Goal: Information Seeking & Learning: Learn about a topic

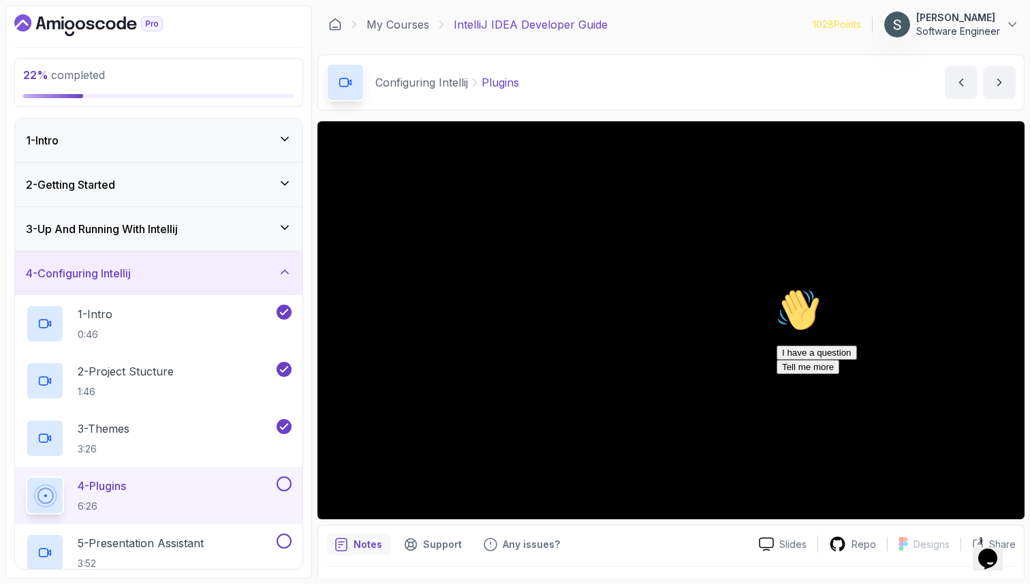
scroll to position [268, 0]
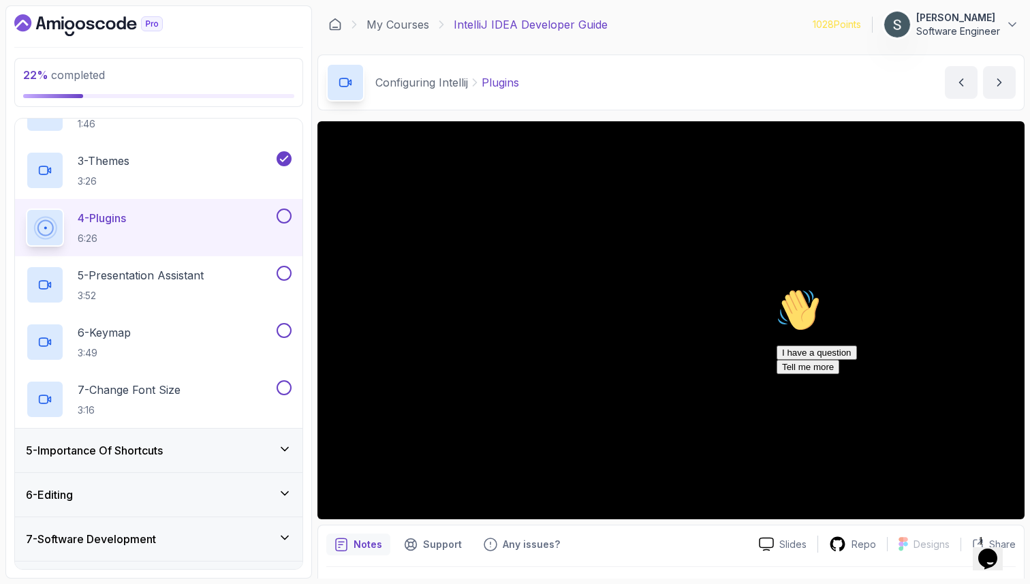
drag, startPoint x: 997, startPoint y: 382, endPoint x: 1768, endPoint y: 665, distance: 821.2
click at [776, 288] on icon "Chat attention grabber" at bounding box center [776, 288] width 0 height 0
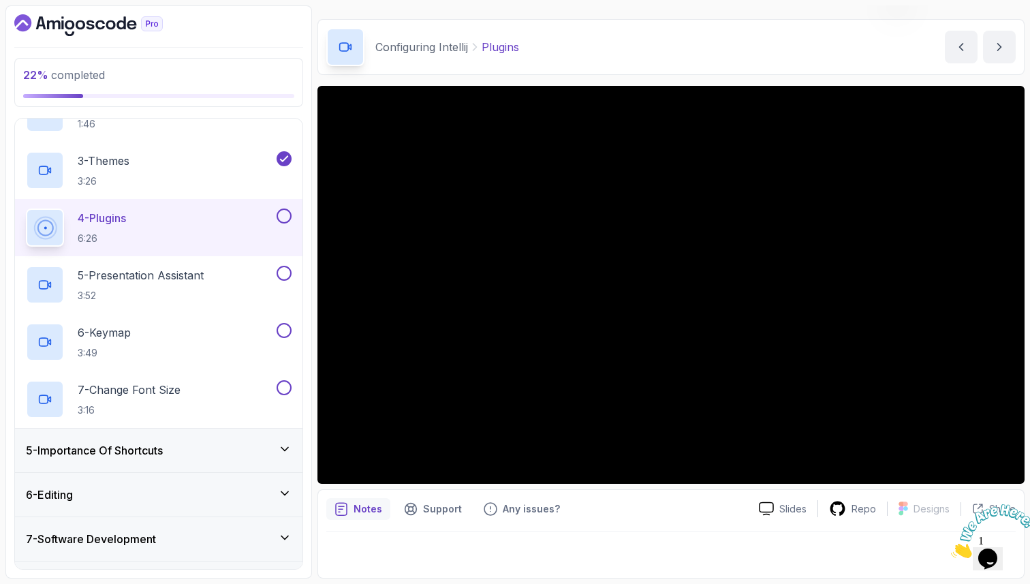
scroll to position [0, 0]
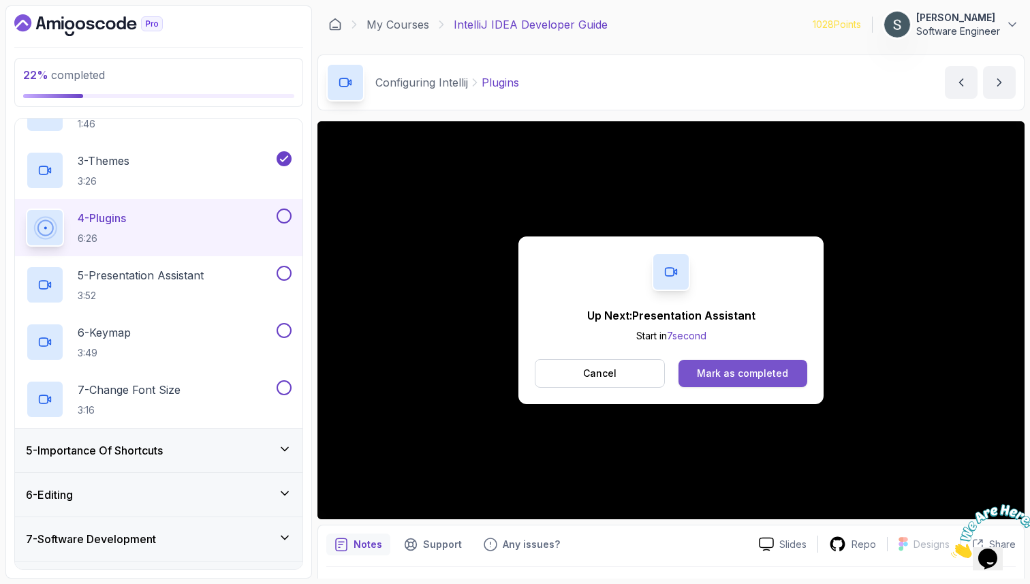
click at [787, 377] on button "Mark as completed" at bounding box center [742, 373] width 129 height 27
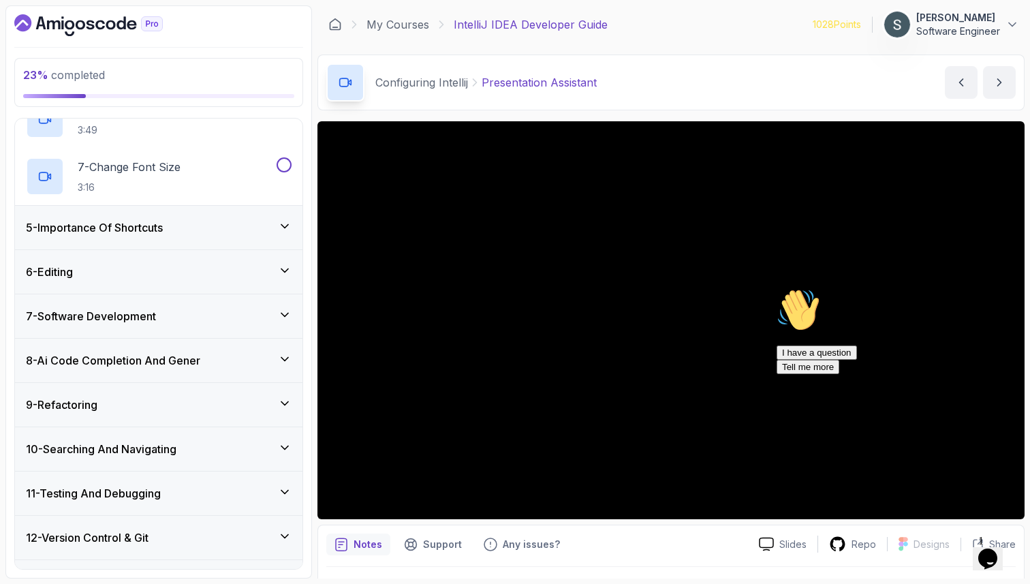
scroll to position [569, 0]
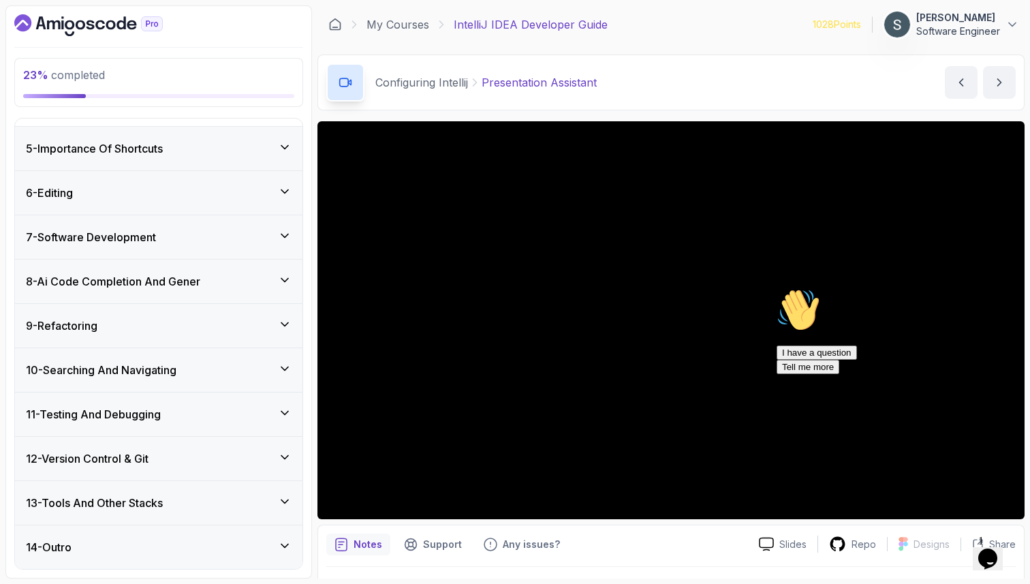
click at [1008, 288] on div "Chat attention grabber" at bounding box center [898, 288] width 245 height 0
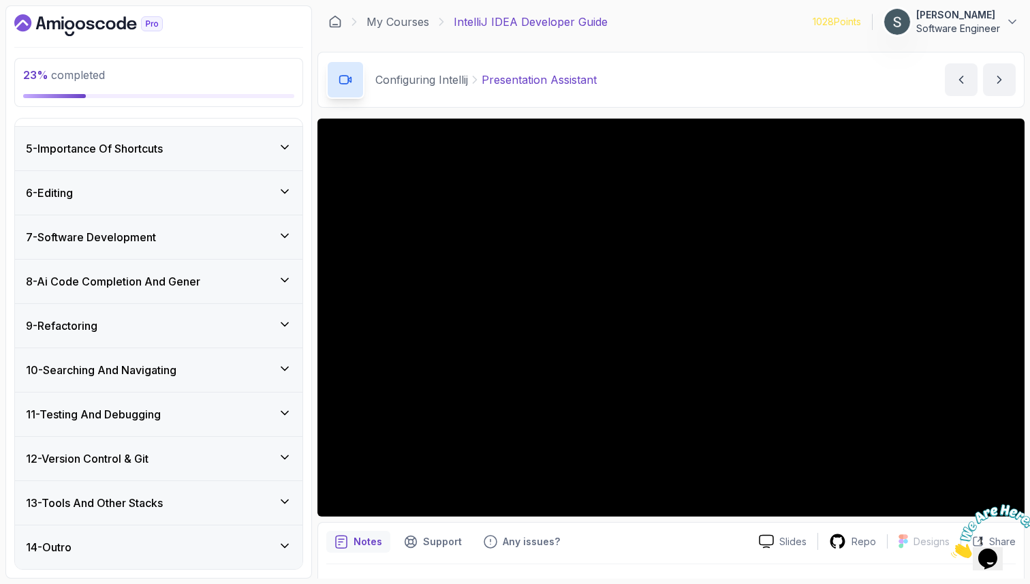
click at [1013, 504] on div at bounding box center [988, 531] width 74 height 54
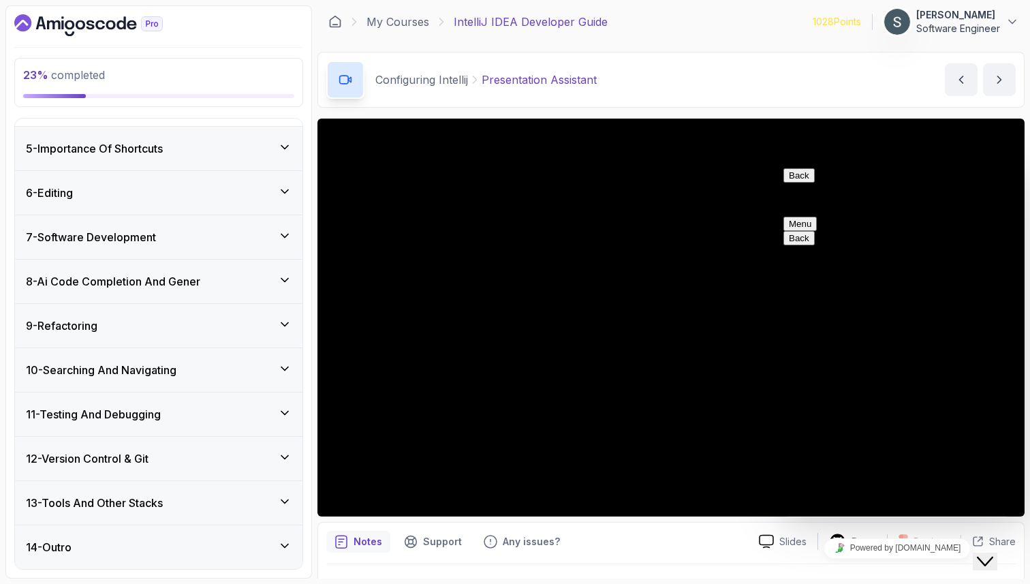
click at [797, 180] on button "Back" at bounding box center [798, 175] width 31 height 14
click at [993, 555] on icon "Close Chat This icon closes the chat window." at bounding box center [985, 561] width 16 height 16
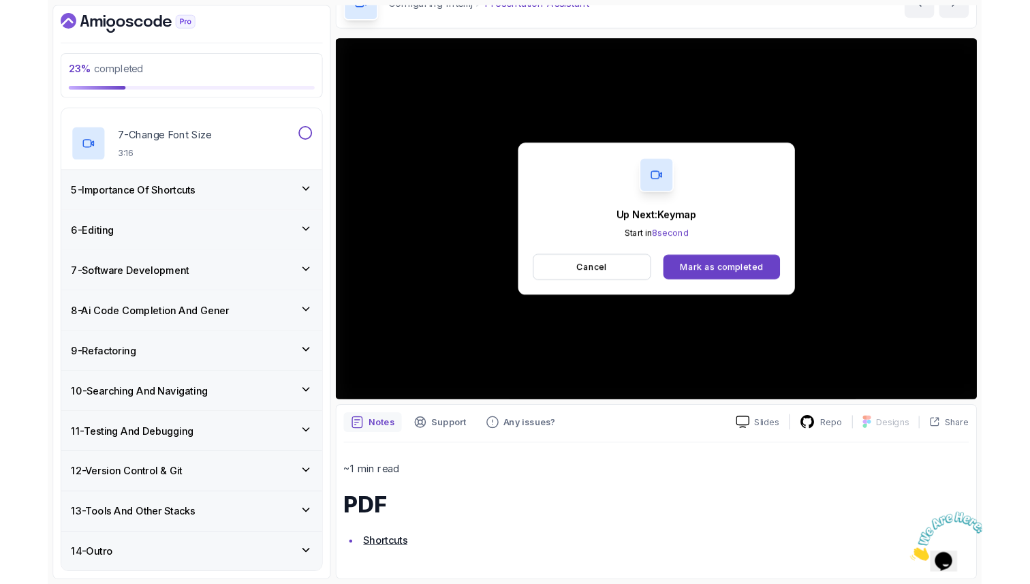
scroll to position [139, 0]
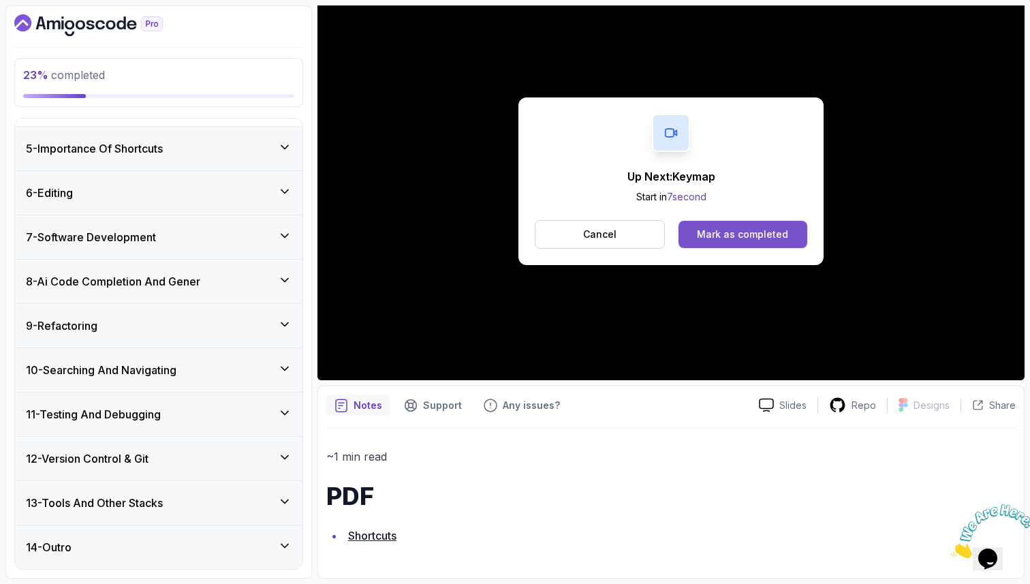
click at [712, 238] on div "Mark as completed" at bounding box center [742, 234] width 91 height 14
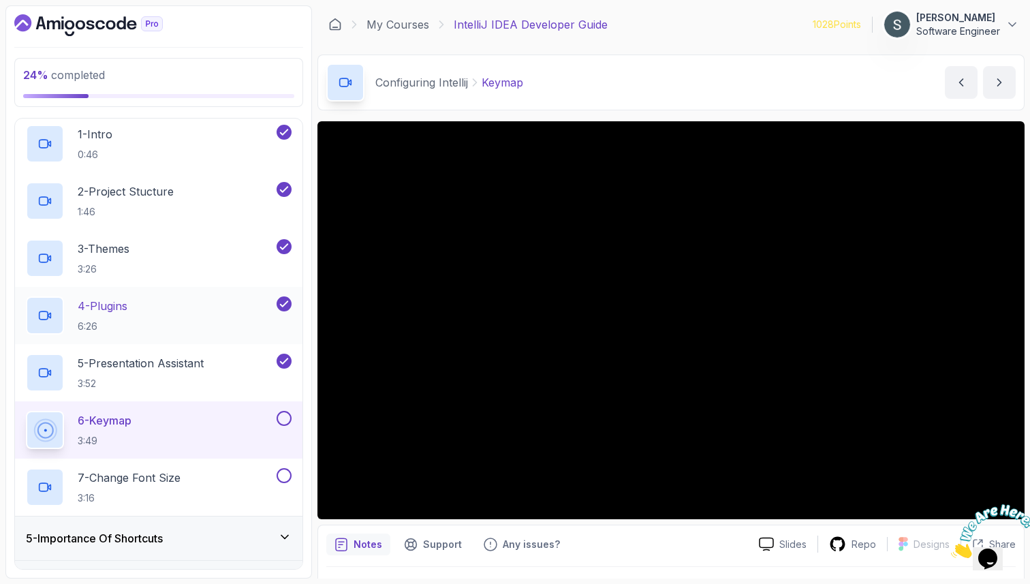
scroll to position [140, 0]
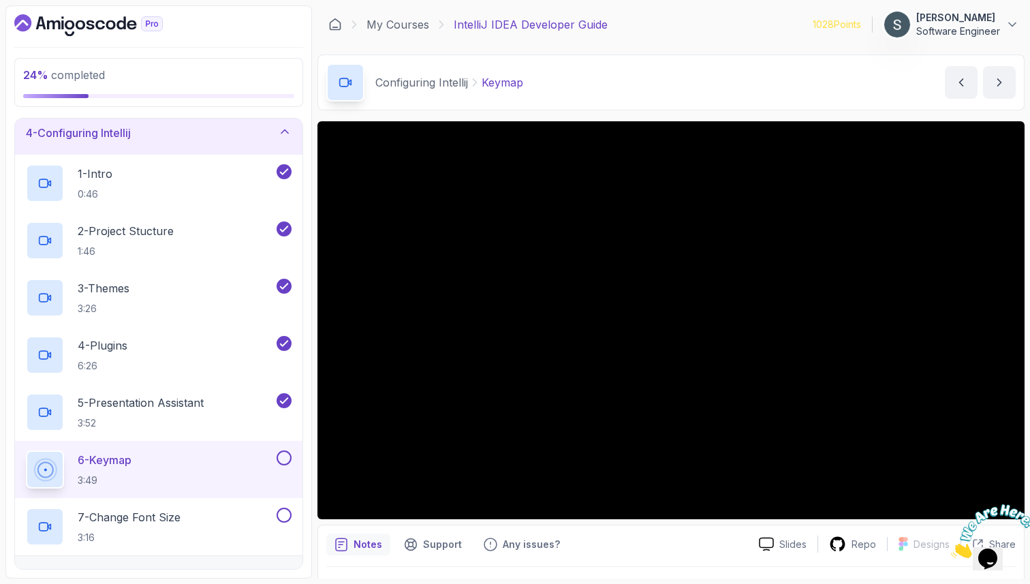
click at [1011, 508] on div at bounding box center [988, 531] width 74 height 54
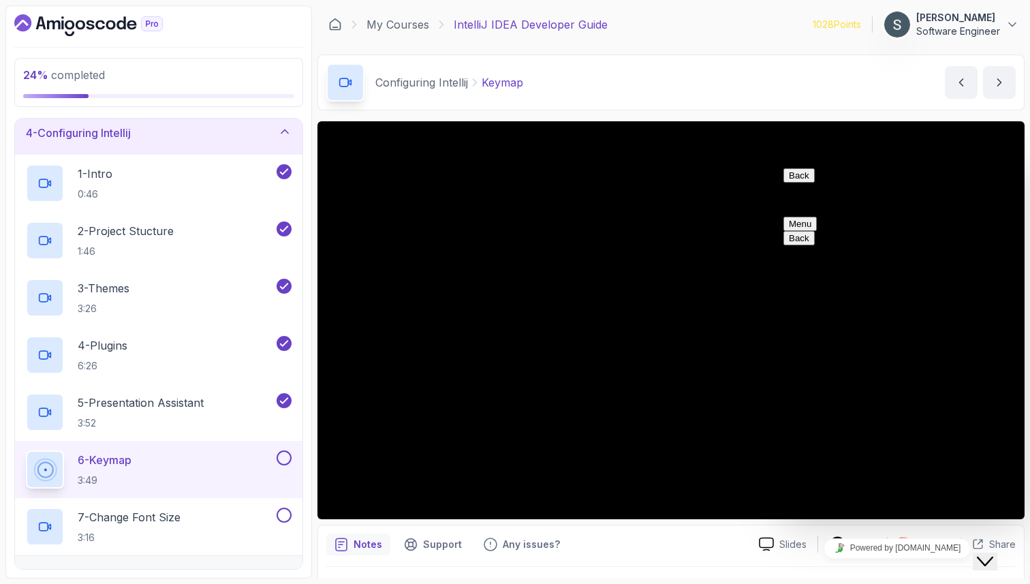
click at [792, 183] on button "Back" at bounding box center [798, 175] width 31 height 14
click at [993, 553] on icon "Close Chat This icon closes the chat window." at bounding box center [985, 561] width 16 height 16
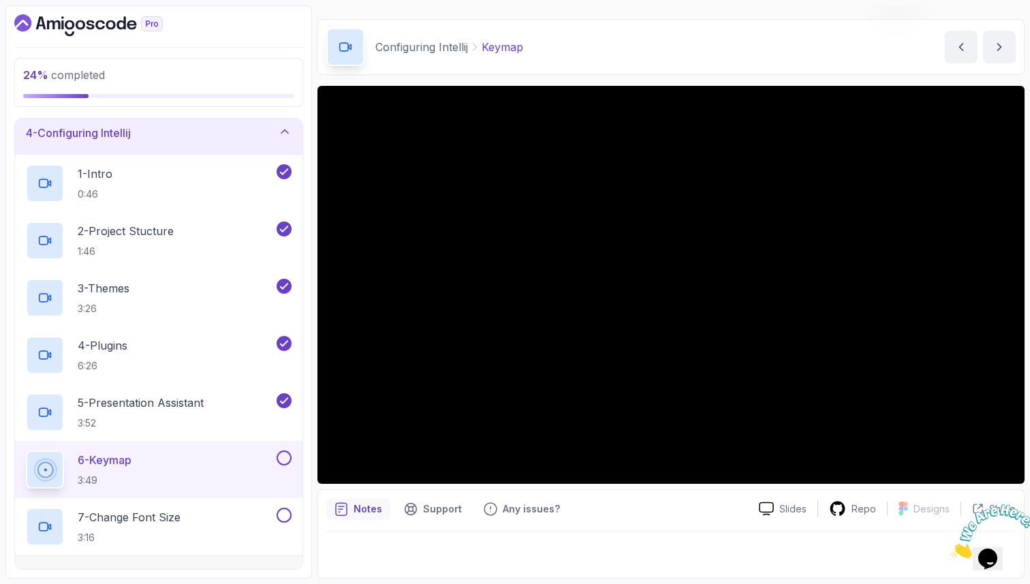
scroll to position [0, 0]
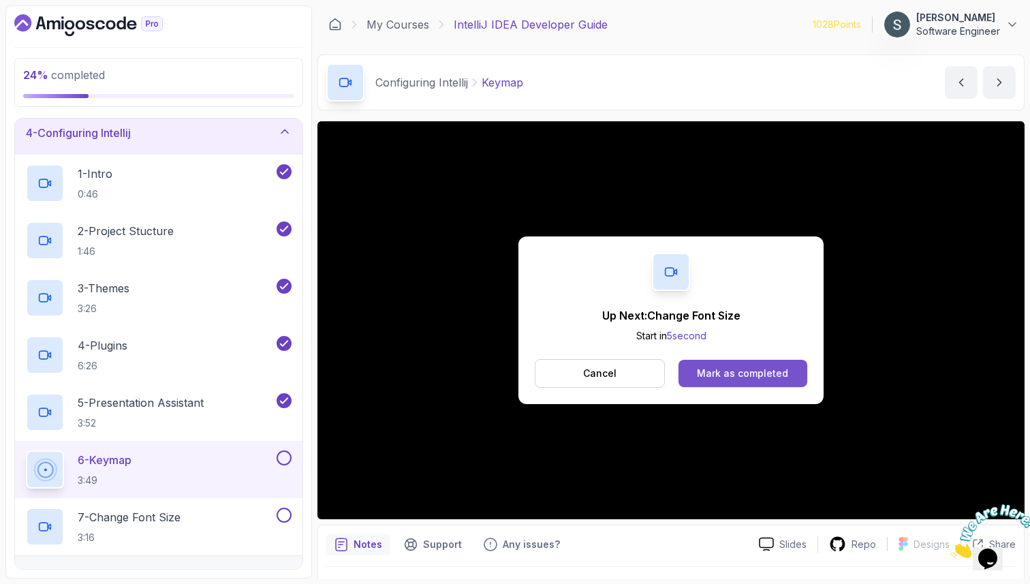
click at [698, 371] on button "Mark as completed" at bounding box center [742, 373] width 129 height 27
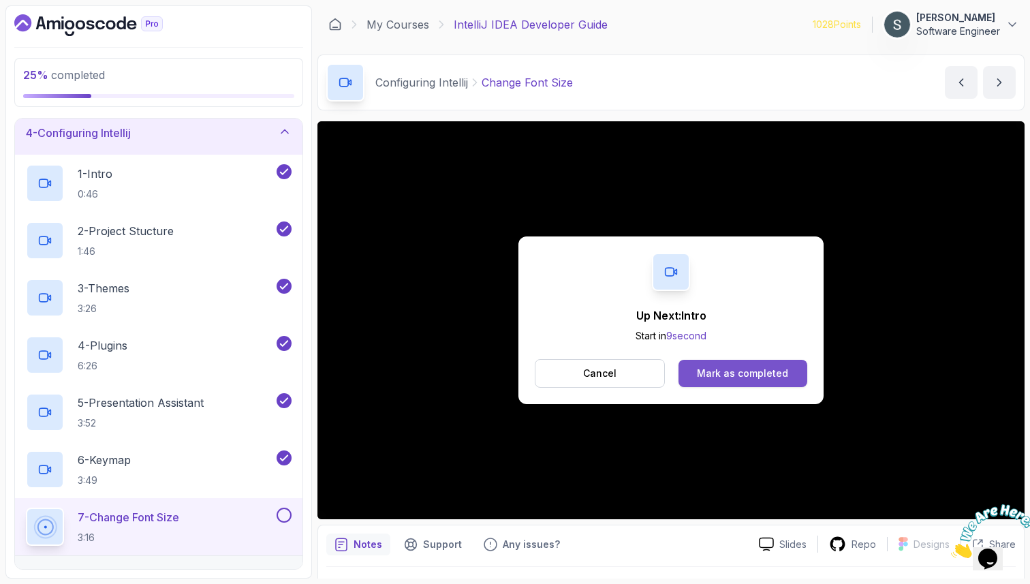
click at [737, 365] on button "Mark as completed" at bounding box center [742, 373] width 129 height 27
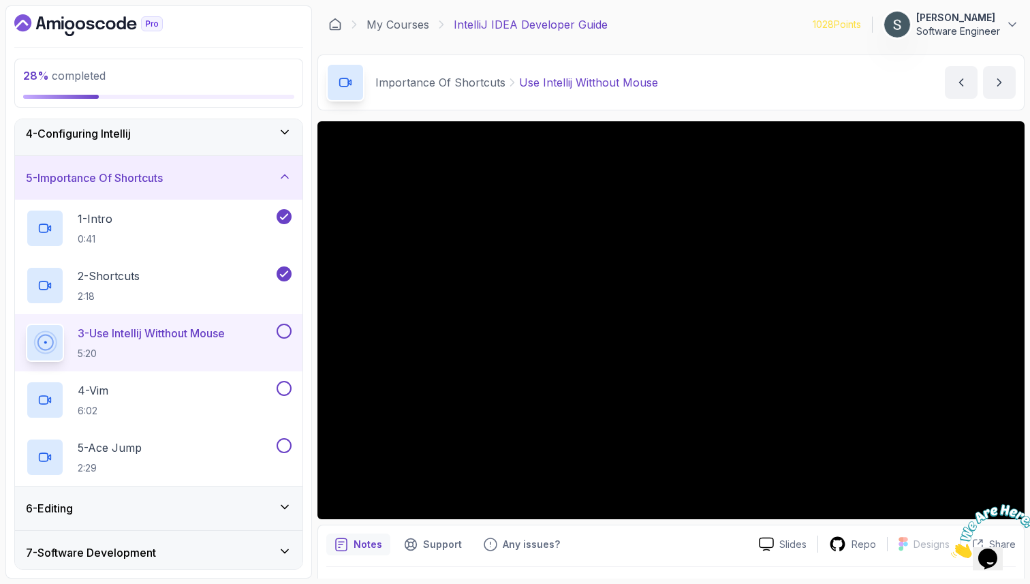
click at [287, 331] on button at bounding box center [284, 331] width 15 height 15
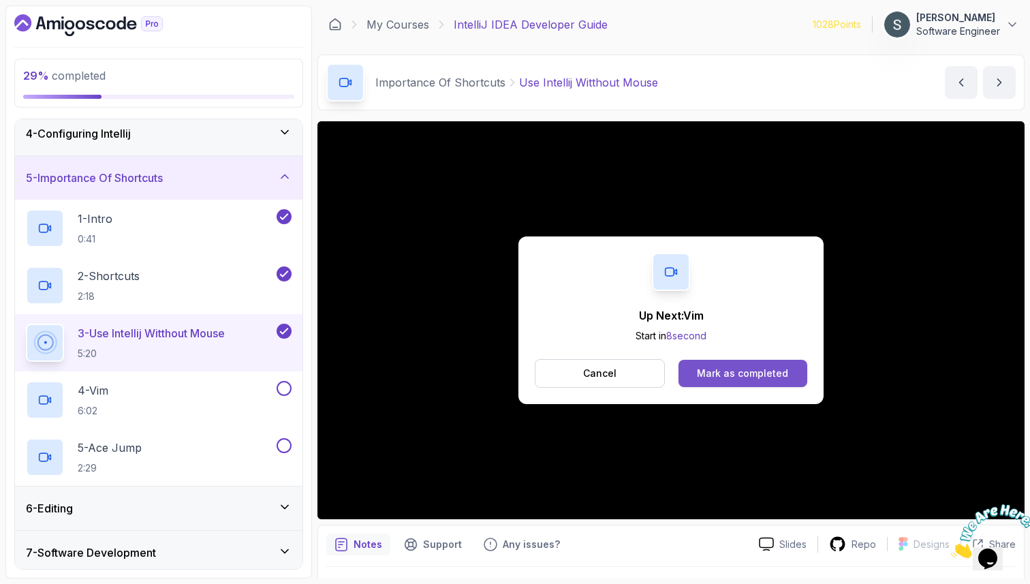
click at [740, 377] on div "Mark as completed" at bounding box center [742, 373] width 91 height 14
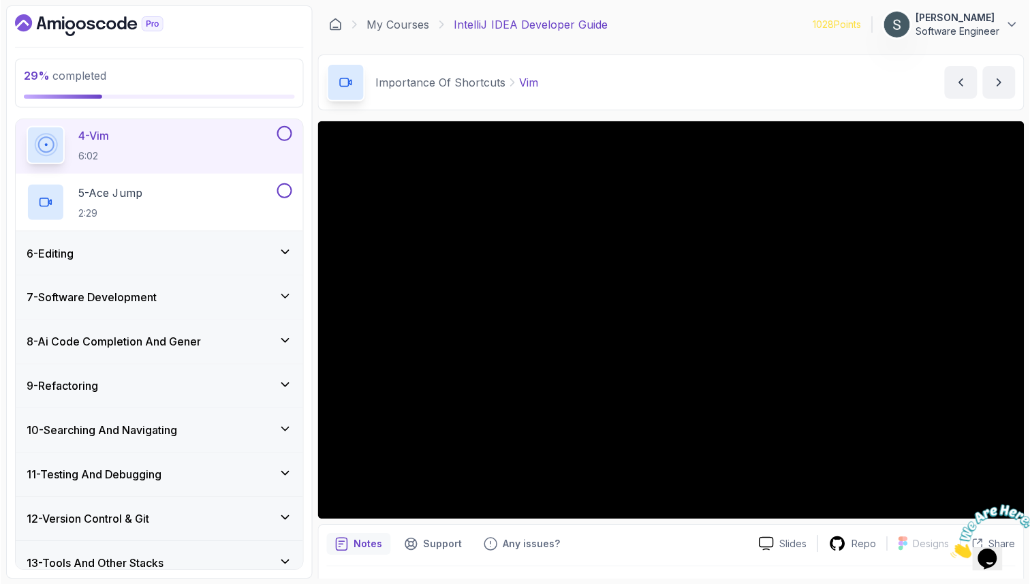
scroll to position [455, 0]
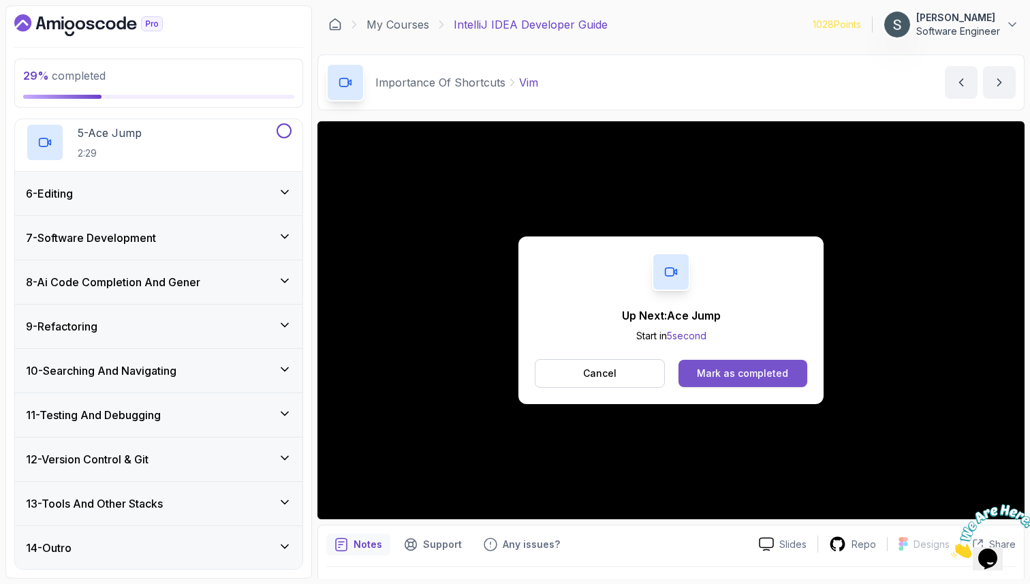
click at [734, 375] on div "Mark as completed" at bounding box center [742, 373] width 91 height 14
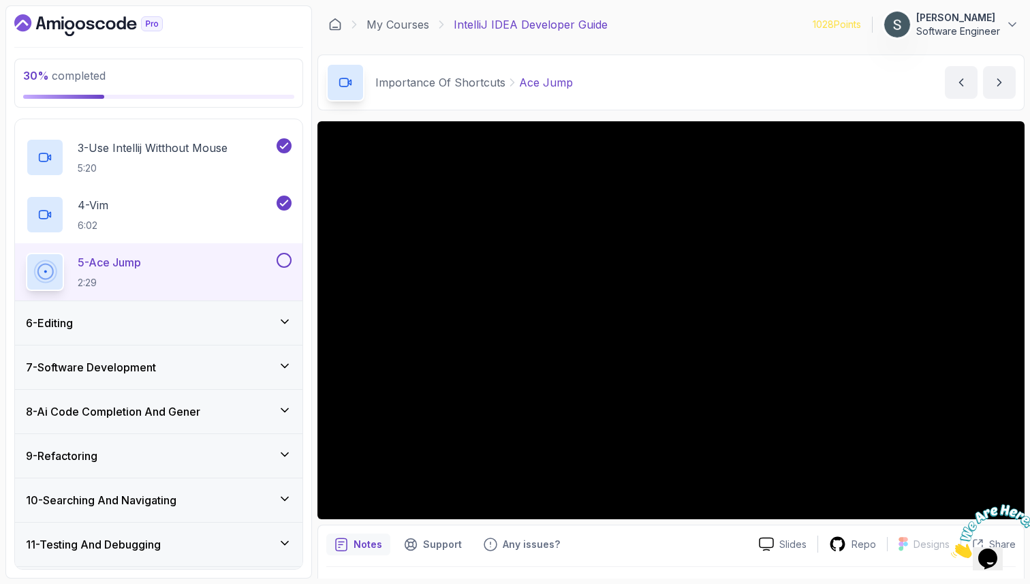
scroll to position [330, 0]
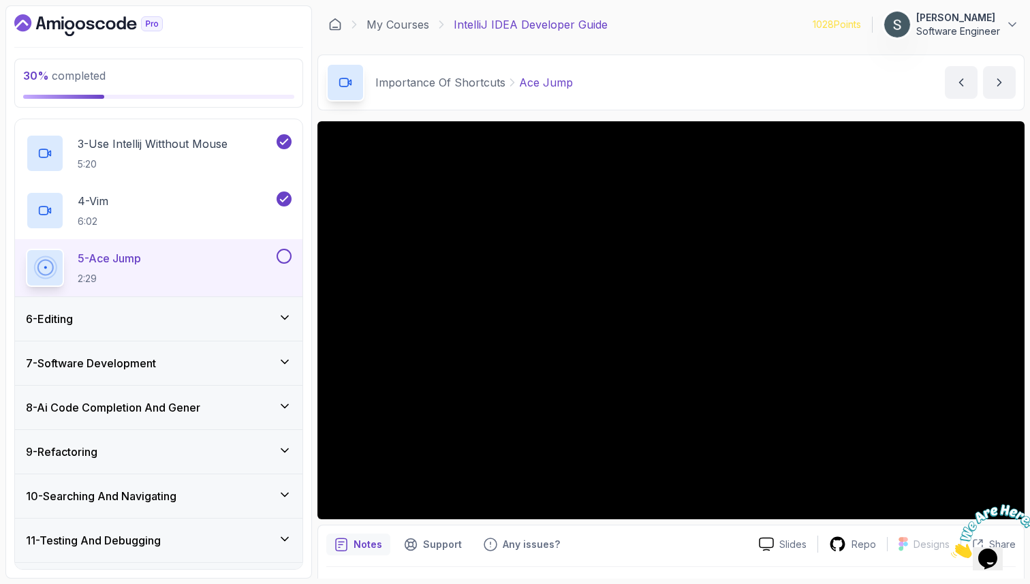
click at [292, 255] on div "5 - Ace Jump 2:29" at bounding box center [158, 267] width 287 height 57
click at [285, 259] on button at bounding box center [284, 256] width 15 height 15
click at [285, 259] on icon at bounding box center [284, 256] width 12 height 14
click at [285, 259] on button at bounding box center [284, 256] width 15 height 15
click at [198, 322] on div "6 - Editing" at bounding box center [159, 319] width 266 height 16
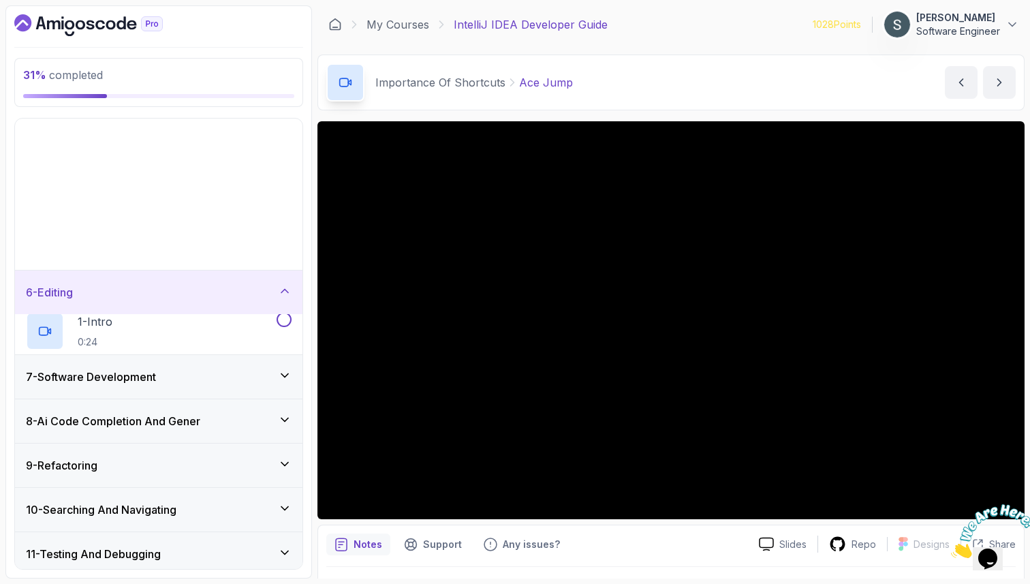
scroll to position [169, 0]
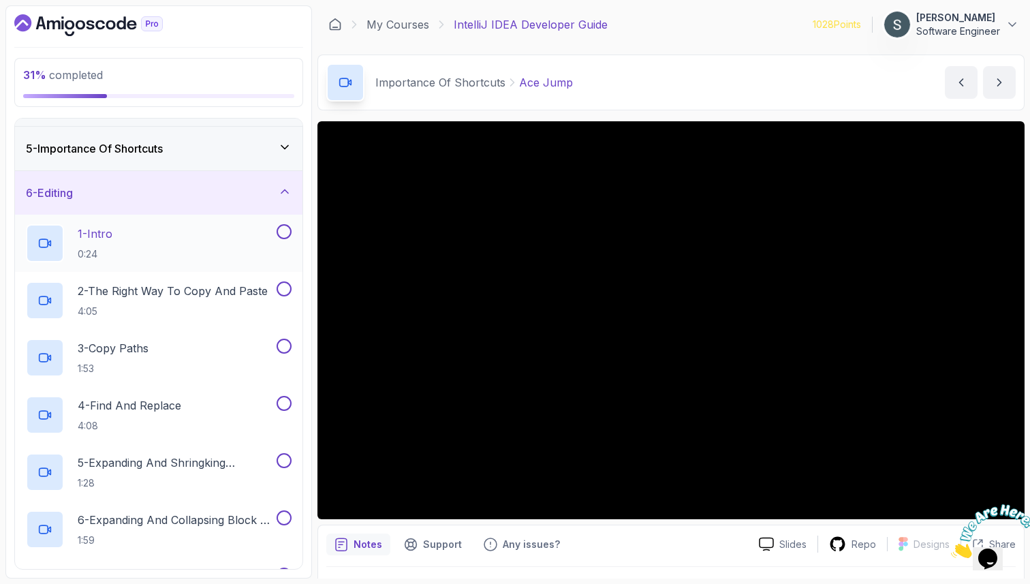
click at [204, 243] on div "1 - Intro 0:24" at bounding box center [150, 243] width 248 height 38
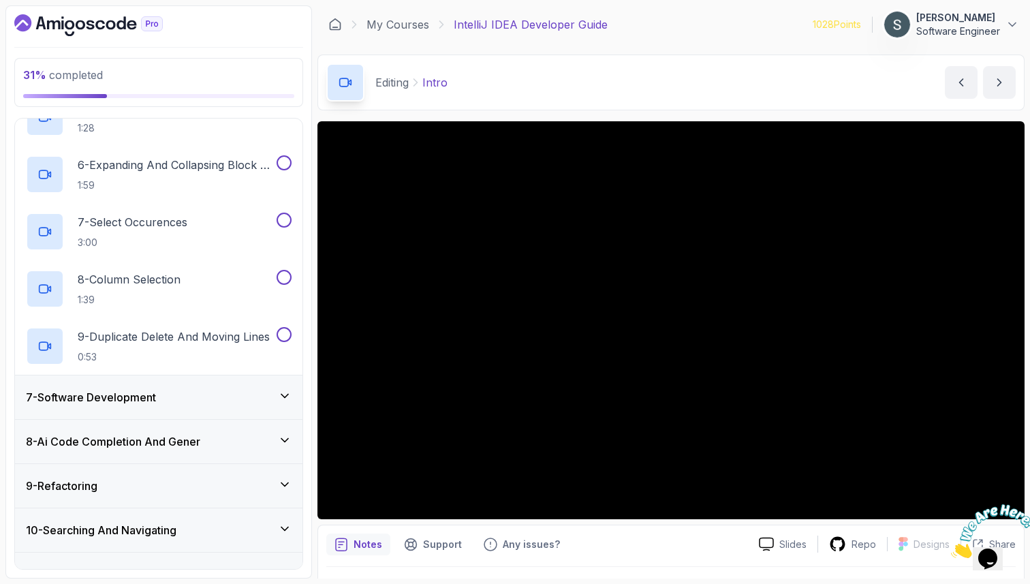
scroll to position [684, 0]
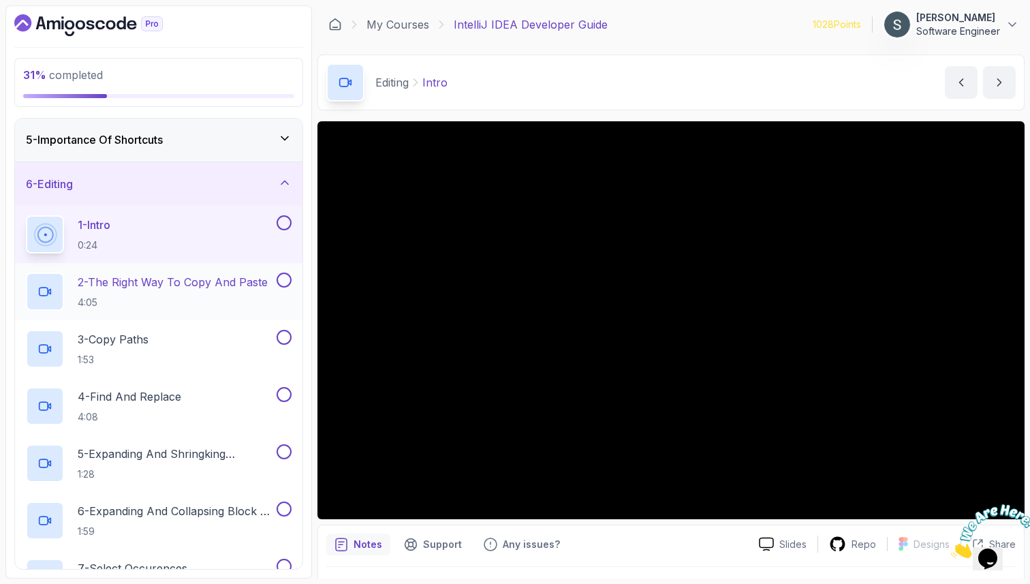
scroll to position [190, 0]
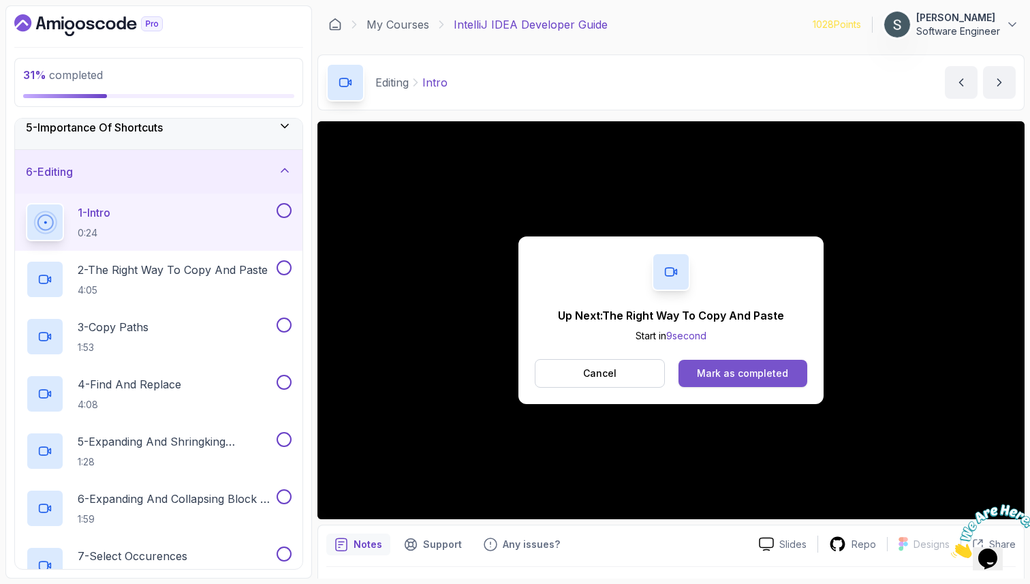
click at [741, 383] on button "Mark as completed" at bounding box center [742, 373] width 129 height 27
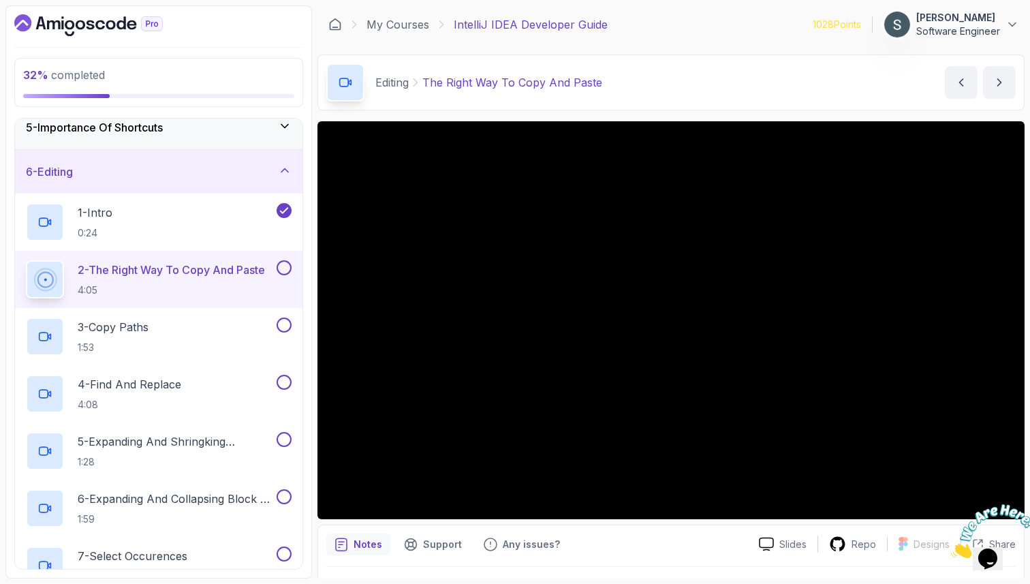
click at [174, 276] on p "2 - The Right Way To Copy And Paste" at bounding box center [171, 270] width 187 height 16
